Goal: Information Seeking & Learning: Find contact information

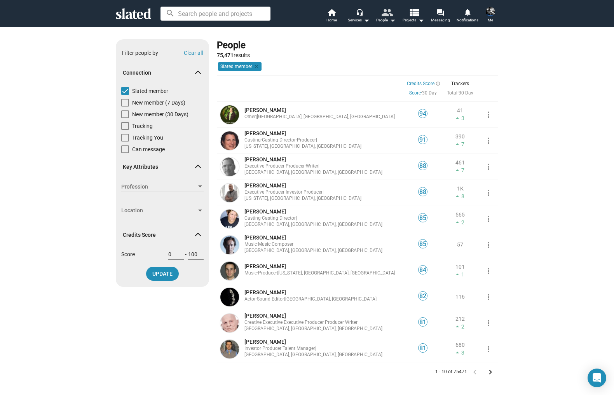
click at [385, 20] on div "People arrow_drop_down" at bounding box center [385, 20] width 19 height 9
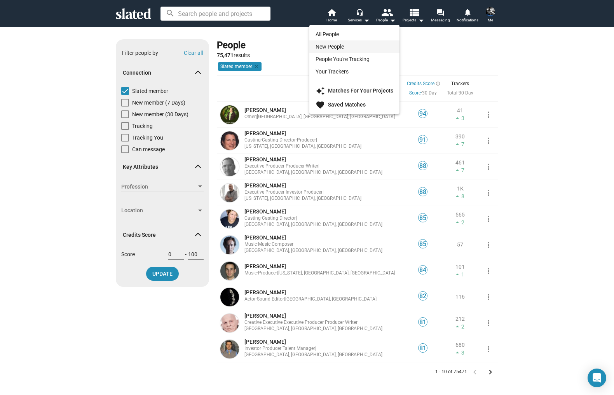
click at [338, 47] on link "New People" at bounding box center [354, 46] width 90 height 12
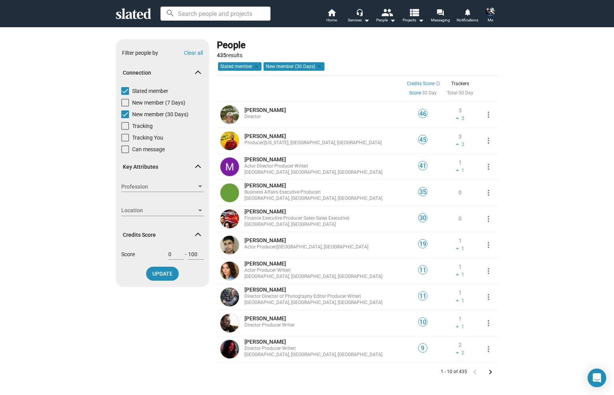
click at [150, 186] on span "Profession" at bounding box center [158, 187] width 75 height 8
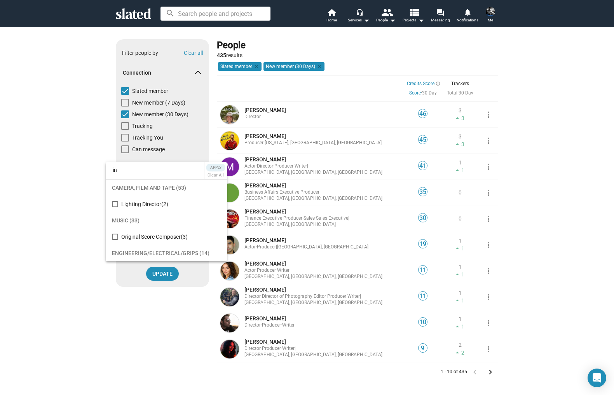
type input "i"
click at [86, 165] on div at bounding box center [307, 197] width 614 height 395
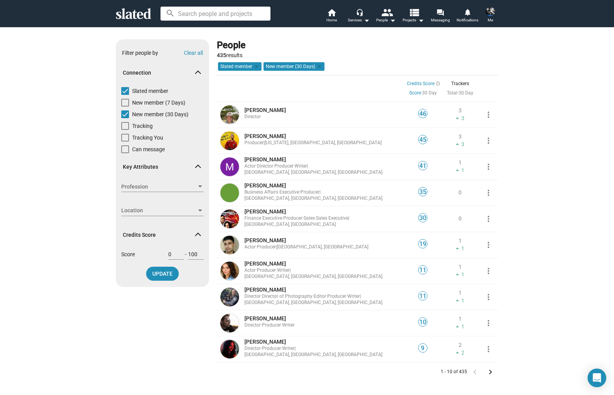
click at [124, 103] on span at bounding box center [125, 103] width 8 height 8
click at [125, 106] on input "New member (7 Days)" at bounding box center [125, 106] width 0 height 0
checkbox input "true"
click at [125, 114] on span at bounding box center [125, 114] width 8 height 8
click at [125, 118] on input "New member (30 Days)" at bounding box center [125, 118] width 0 height 0
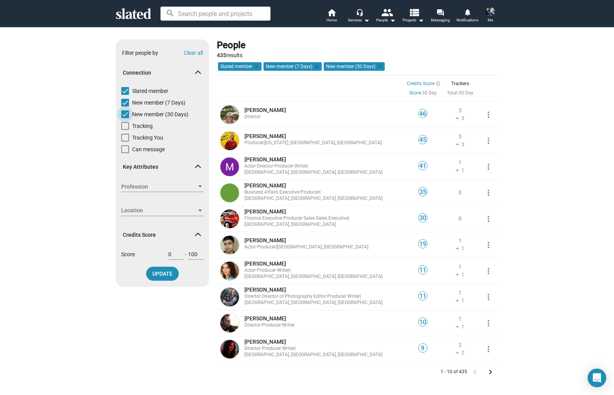
checkbox input "false"
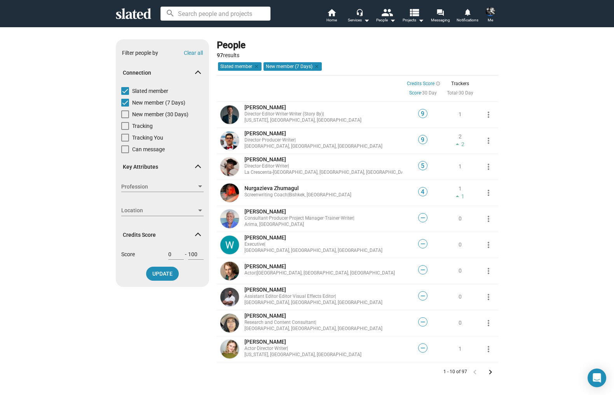
click at [124, 102] on span at bounding box center [125, 103] width 8 height 8
click at [125, 106] on input "New member (7 Days)" at bounding box center [125, 106] width 0 height 0
checkbox input "false"
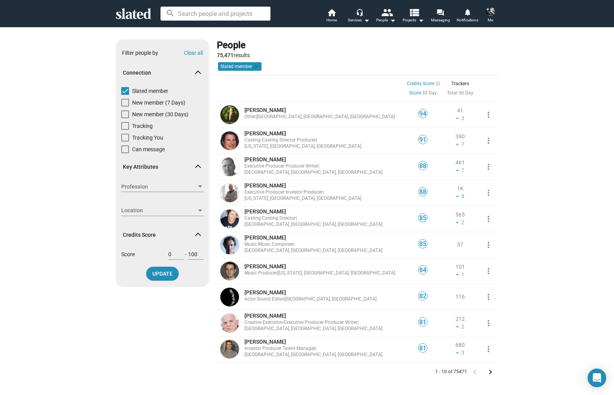
click at [125, 114] on span at bounding box center [125, 114] width 8 height 8
click at [125, 118] on input "New member (30 Days)" at bounding box center [125, 118] width 0 height 0
checkbox input "true"
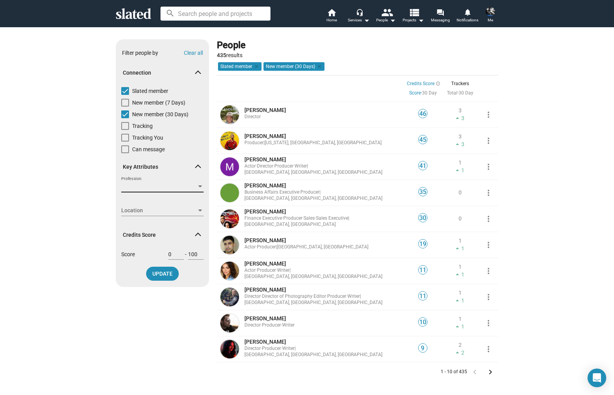
click at [176, 186] on span "Profession" at bounding box center [158, 187] width 75 height 8
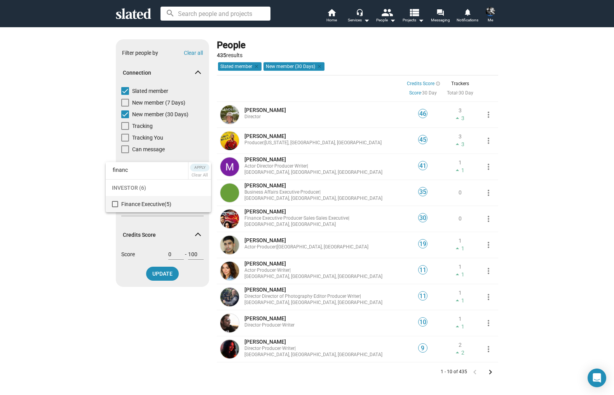
type input "financ"
click at [115, 204] on mat-pseudo-checkbox at bounding box center [115, 204] width 6 height 6
click at [198, 167] on span "Apply" at bounding box center [200, 168] width 14 height 8
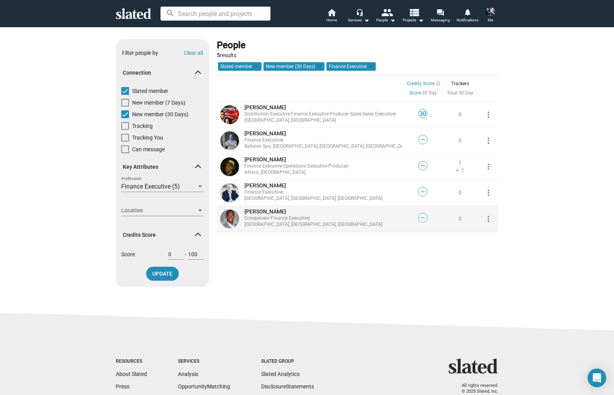
click at [259, 214] on span "Sharif Bennett" at bounding box center [265, 211] width 42 height 6
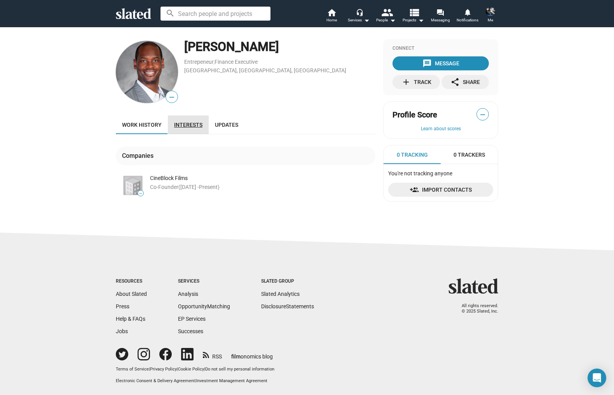
click at [186, 125] on span "Interests" at bounding box center [188, 125] width 28 height 6
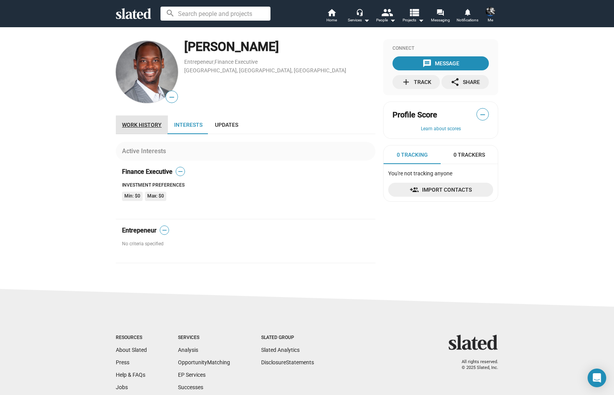
click at [145, 125] on span "Work history" at bounding box center [142, 125] width 40 height 6
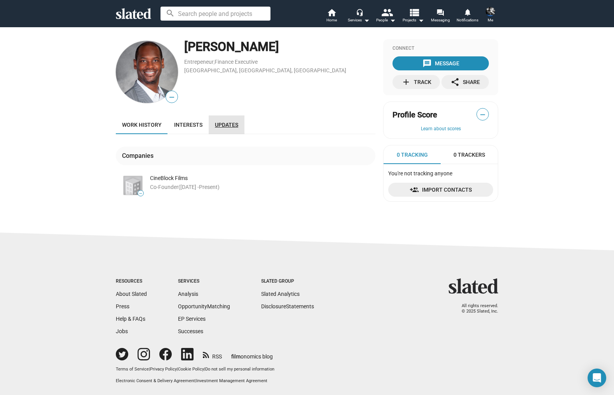
click at [225, 121] on link "Updates" at bounding box center [227, 124] width 36 height 19
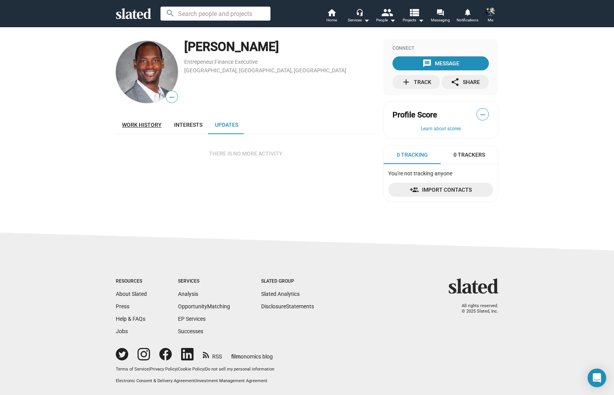
click at [137, 122] on span "Work history" at bounding box center [142, 125] width 40 height 6
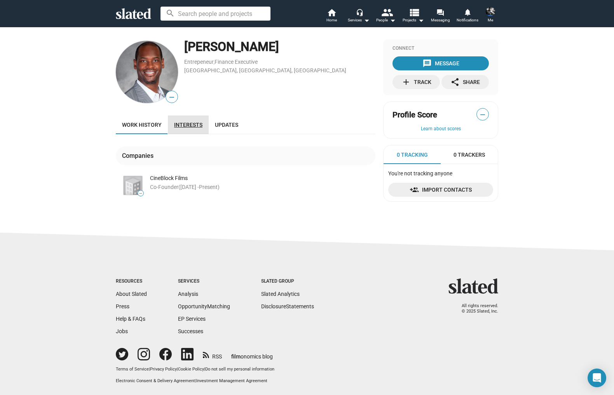
click at [181, 126] on span "Interests" at bounding box center [188, 125] width 28 height 6
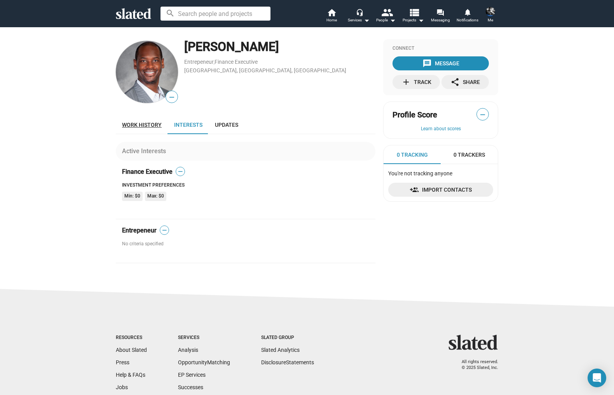
click at [138, 124] on span "Work history" at bounding box center [142, 125] width 40 height 6
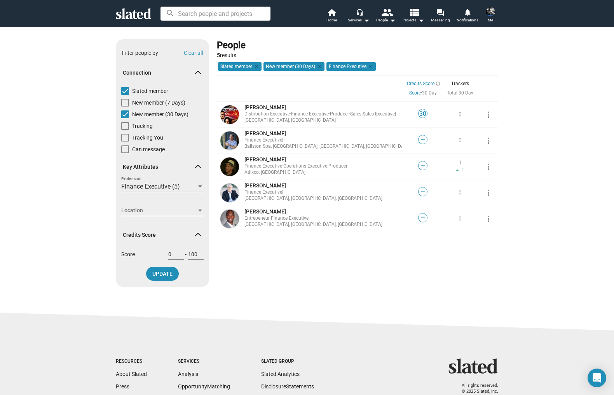
click at [126, 105] on span at bounding box center [125, 103] width 8 height 8
click at [125, 106] on input "New member (7 Days)" at bounding box center [125, 106] width 0 height 0
checkbox input "true"
click at [125, 113] on span at bounding box center [125, 114] width 8 height 8
click at [125, 118] on input "New member (30 Days)" at bounding box center [125, 118] width 0 height 0
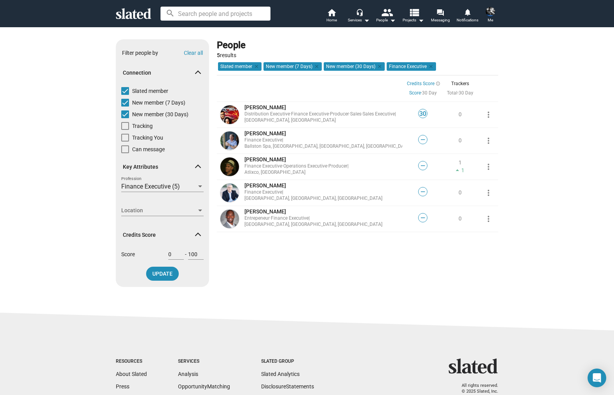
checkbox input "false"
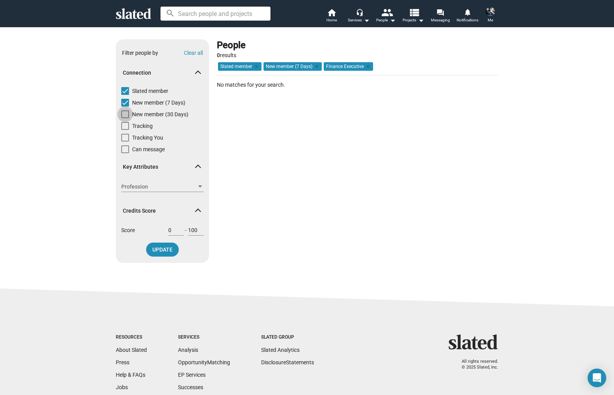
click at [125, 113] on span at bounding box center [125, 114] width 8 height 8
click at [125, 118] on input "New member (30 Days)" at bounding box center [125, 118] width 0 height 0
checkbox input "true"
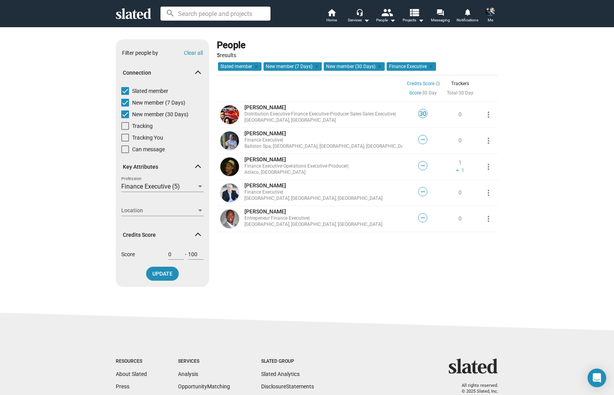
click at [124, 102] on span at bounding box center [125, 103] width 8 height 8
click at [125, 106] on input "New member (7 Days)" at bounding box center [125, 106] width 0 height 0
checkbox input "false"
click at [124, 113] on span at bounding box center [125, 114] width 8 height 8
click at [125, 118] on input "New member (30 Days)" at bounding box center [125, 118] width 0 height 0
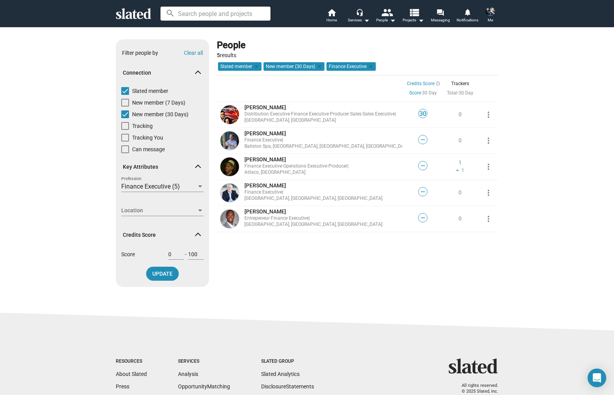
checkbox input "false"
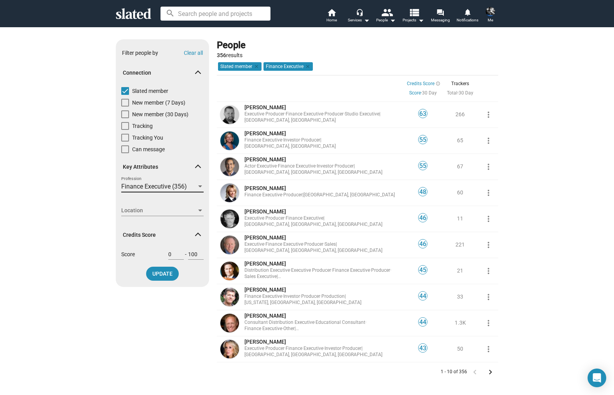
click at [199, 186] on div at bounding box center [200, 186] width 4 height 2
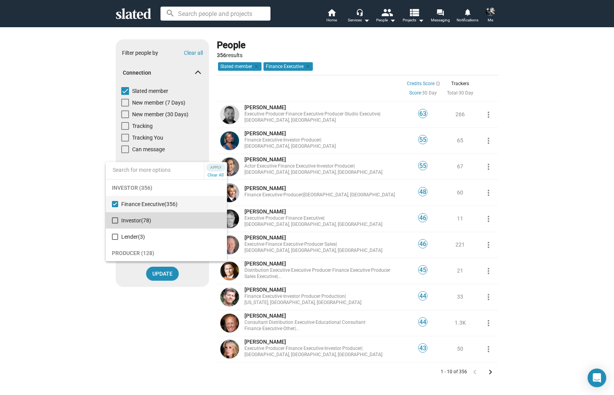
click at [115, 220] on mat-pseudo-checkbox at bounding box center [115, 220] width 6 height 6
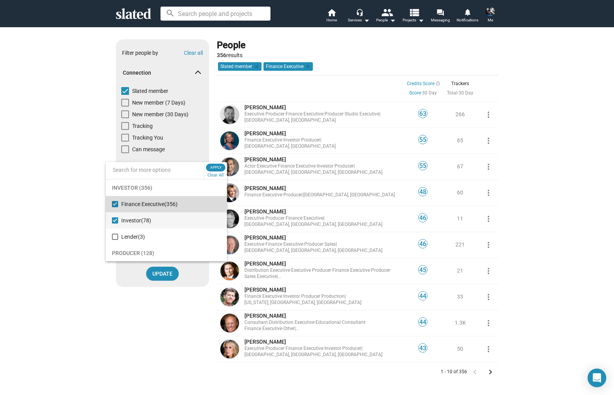
click at [115, 204] on mat-pseudo-checkbox at bounding box center [115, 204] width 6 height 6
click at [124, 115] on div at bounding box center [307, 197] width 614 height 395
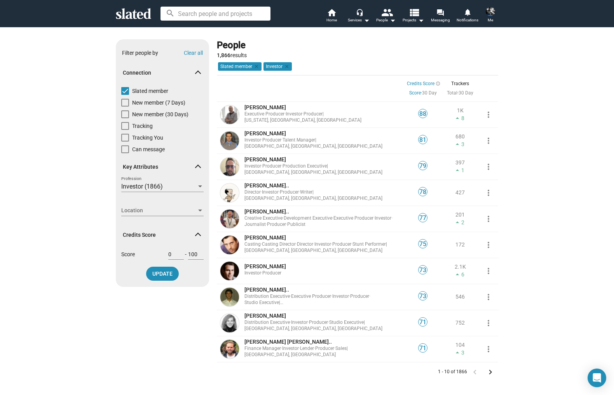
click at [125, 115] on span at bounding box center [125, 114] width 8 height 8
click at [125, 118] on input "New member (30 Days)" at bounding box center [125, 118] width 0 height 0
checkbox input "true"
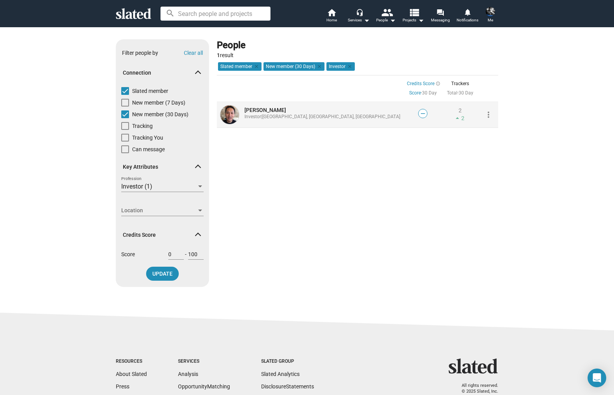
click at [309, 117] on span "[GEOGRAPHIC_DATA], [GEOGRAPHIC_DATA], [GEOGRAPHIC_DATA]" at bounding box center [331, 116] width 138 height 5
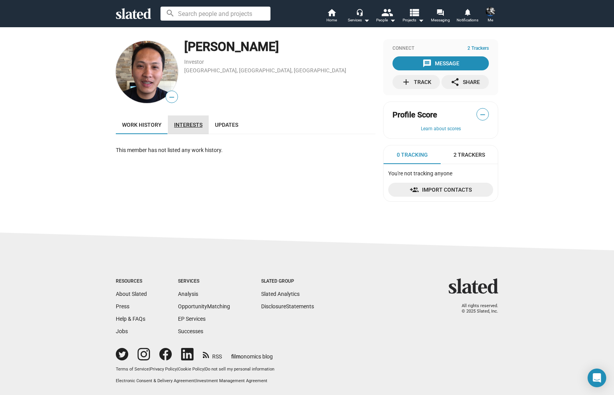
click at [192, 124] on span "Interests" at bounding box center [188, 125] width 28 height 6
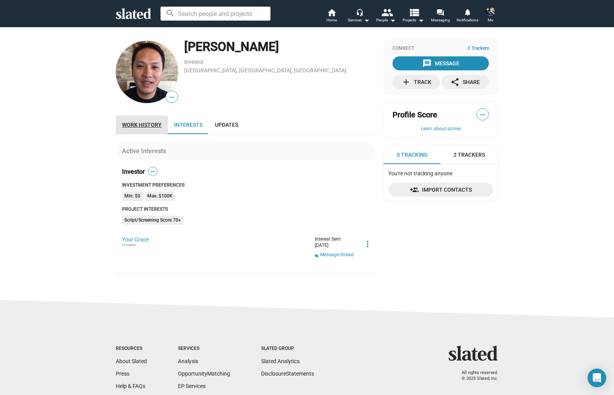
click at [136, 125] on span "Work history" at bounding box center [142, 125] width 40 height 6
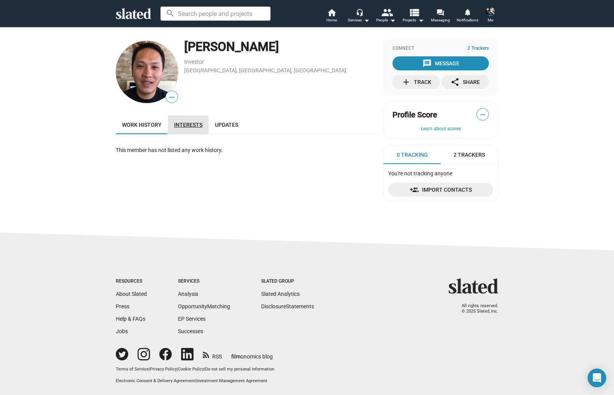
click at [185, 125] on span "Interests" at bounding box center [188, 125] width 28 height 6
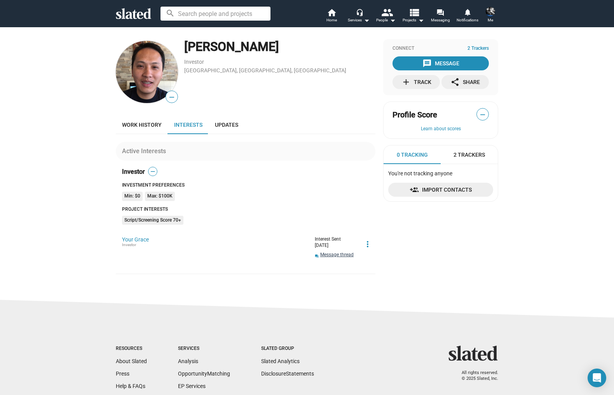
click at [333, 255] on link "Message thread" at bounding box center [336, 255] width 33 height 6
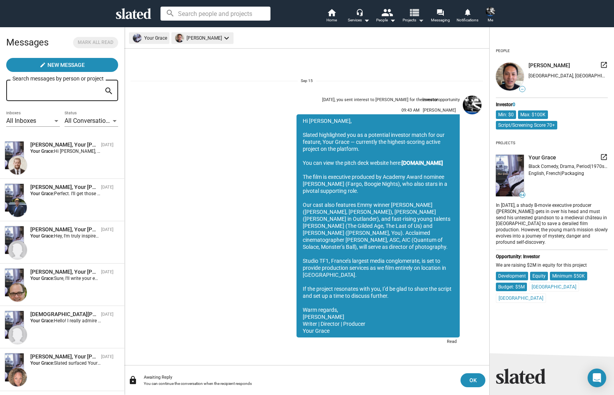
click at [412, 21] on span "Projects arrow_drop_down" at bounding box center [412, 20] width 21 height 9
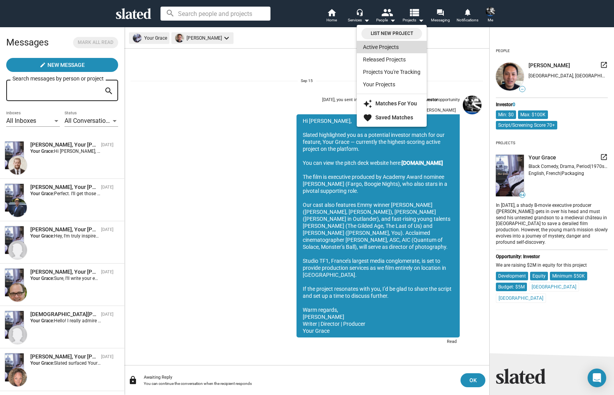
click at [376, 49] on link "Active Projects" at bounding box center [392, 47] width 70 height 12
